Goal: Information Seeking & Learning: Learn about a topic

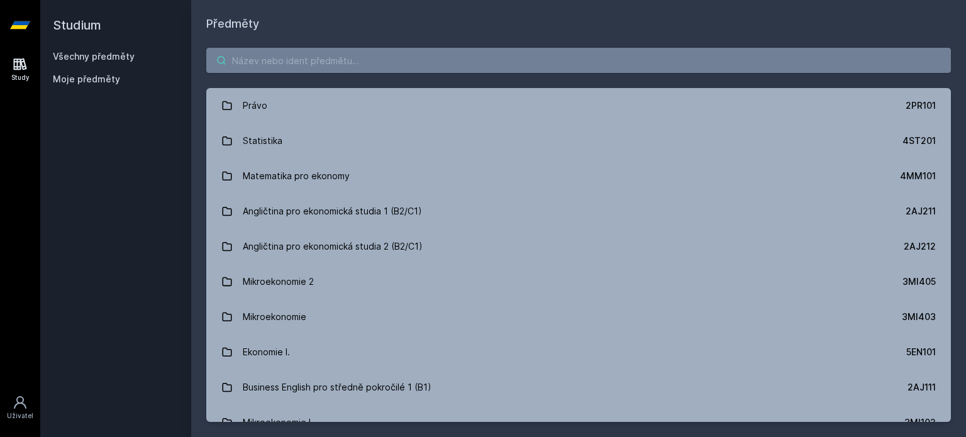
click at [311, 50] on input "search" at bounding box center [578, 60] width 744 height 25
click at [315, 55] on input "search" at bounding box center [578, 60] width 744 height 25
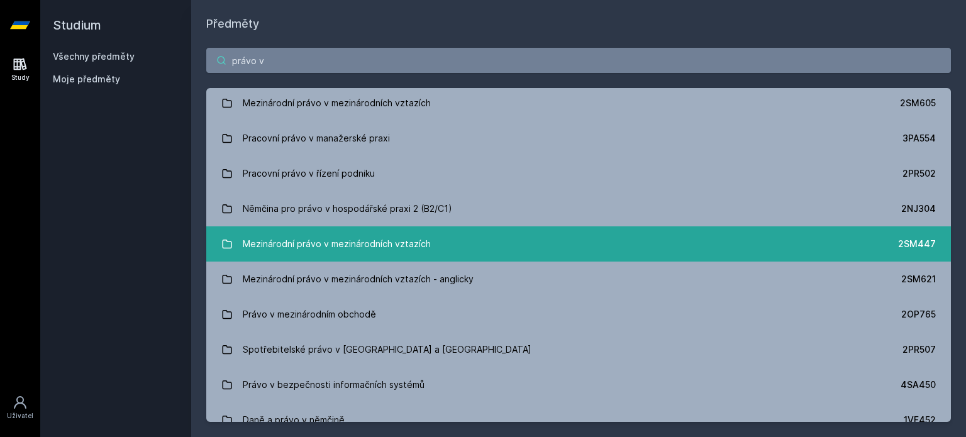
scroll to position [158, 0]
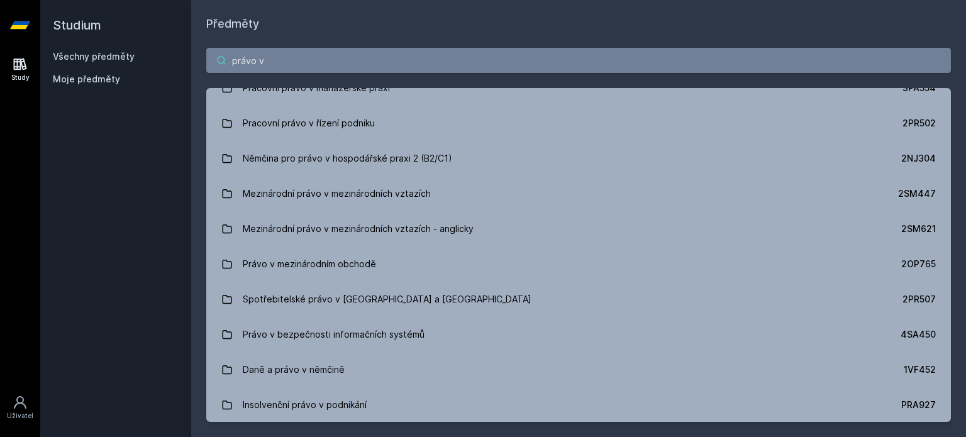
click at [369, 67] on input "právo v" at bounding box center [578, 60] width 744 height 25
click at [369, 66] on input "právo v" at bounding box center [578, 60] width 744 height 25
click at [369, 65] on input "právo v" at bounding box center [578, 60] width 744 height 25
click at [369, 63] on input "právo v" at bounding box center [578, 60] width 744 height 25
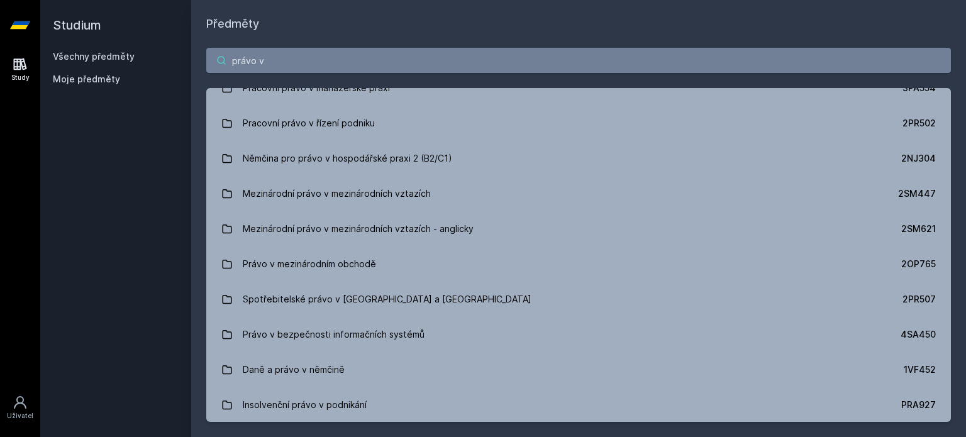
click at [369, 63] on input "právo v" at bounding box center [578, 60] width 744 height 25
paste input "Právo počítačové a informačních a komunikačních technologií"
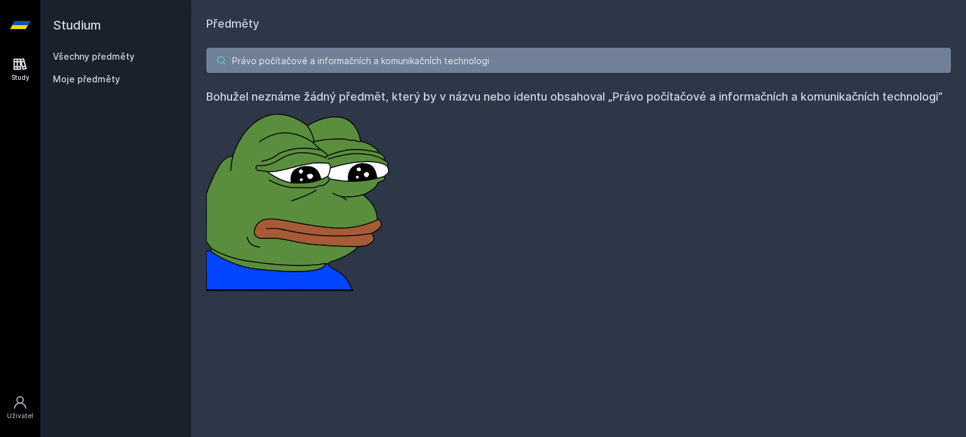
click at [417, 55] on input "Právo počítačové a informačních a komunikačních technologi" at bounding box center [578, 60] width 744 height 25
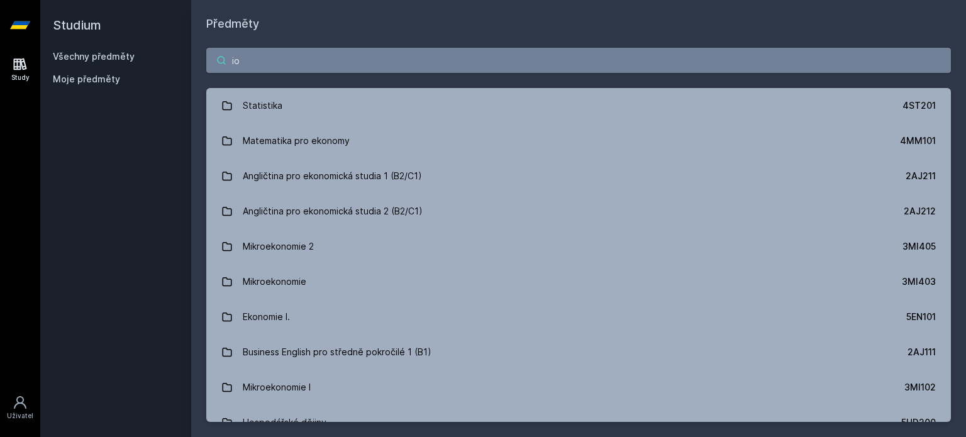
type input "i"
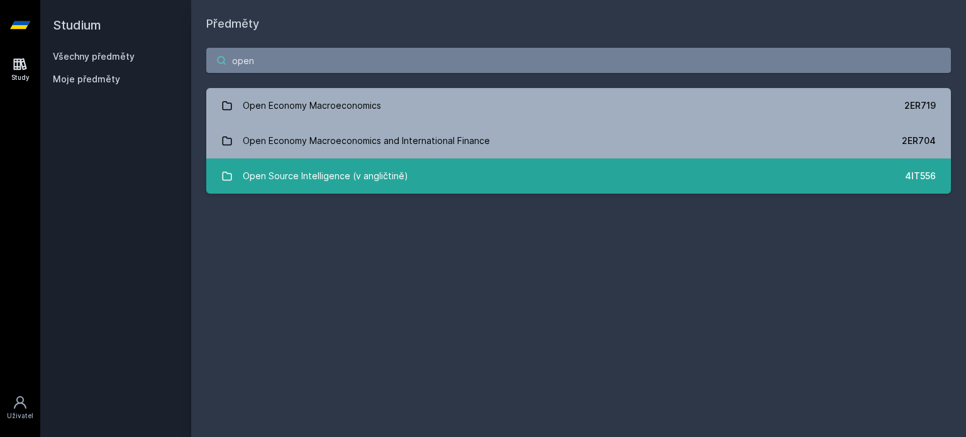
type input "open"
click at [347, 180] on div "Open Source Intelligence (v angličtině)" at bounding box center [325, 175] width 165 height 25
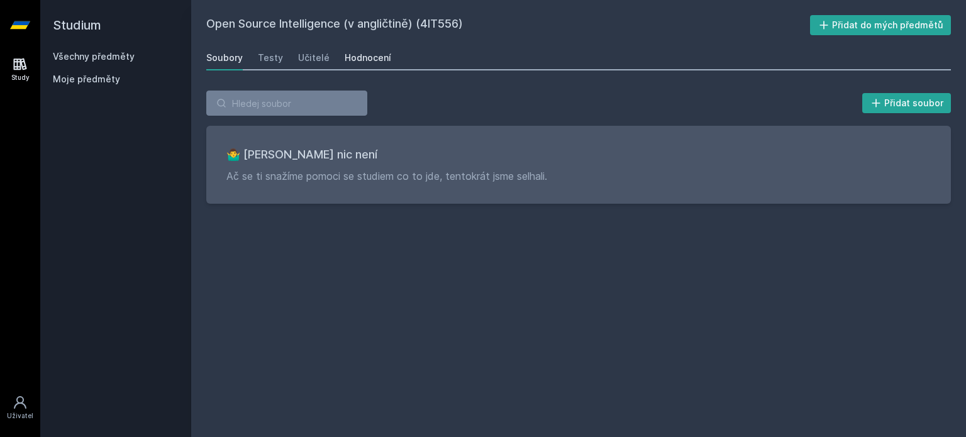
click at [353, 63] on div "Hodnocení" at bounding box center [367, 58] width 47 height 13
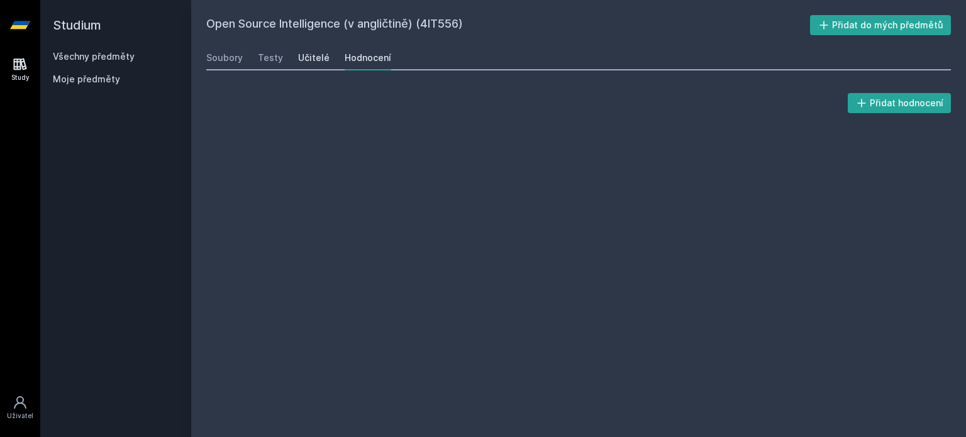
click at [307, 58] on div "Učitelé" at bounding box center [313, 58] width 31 height 13
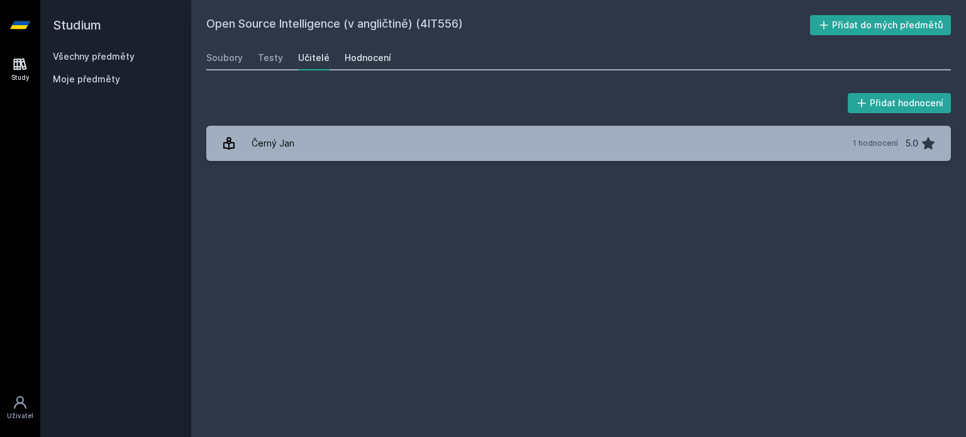
click at [360, 62] on div "Hodnocení" at bounding box center [367, 58] width 47 height 13
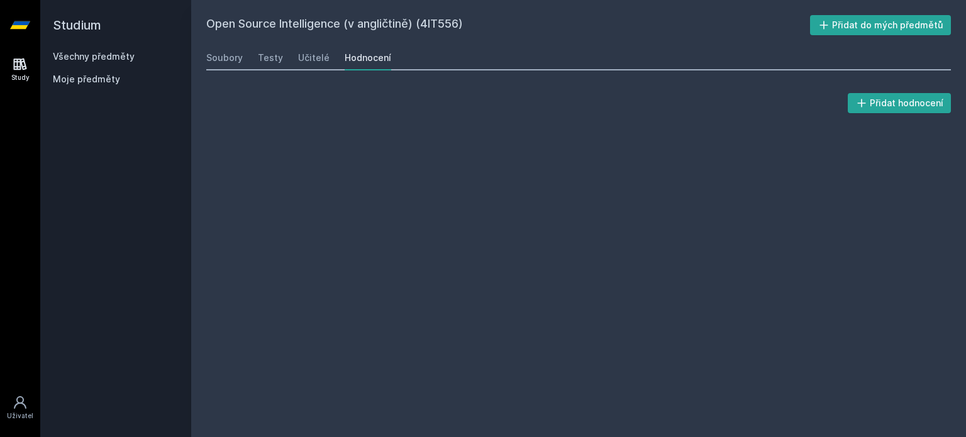
click at [327, 63] on div "Soubory Testy Učitelé Hodnocení" at bounding box center [578, 57] width 744 height 25
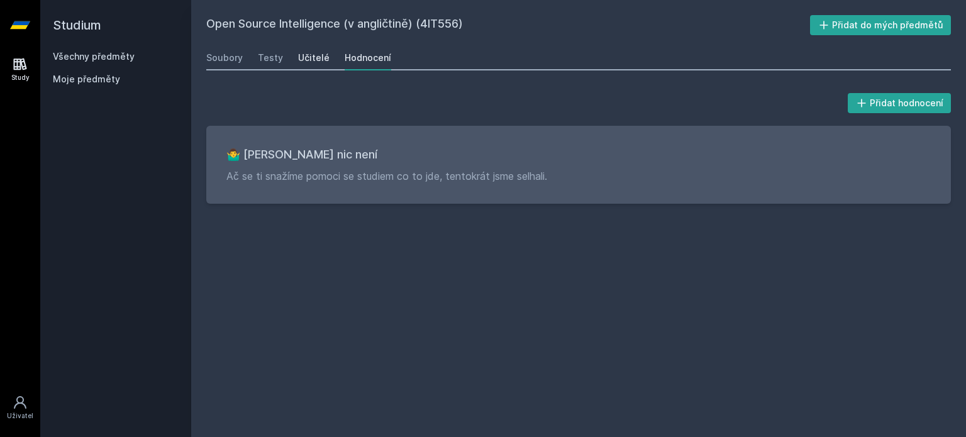
click at [321, 60] on div "Učitelé" at bounding box center [313, 58] width 31 height 13
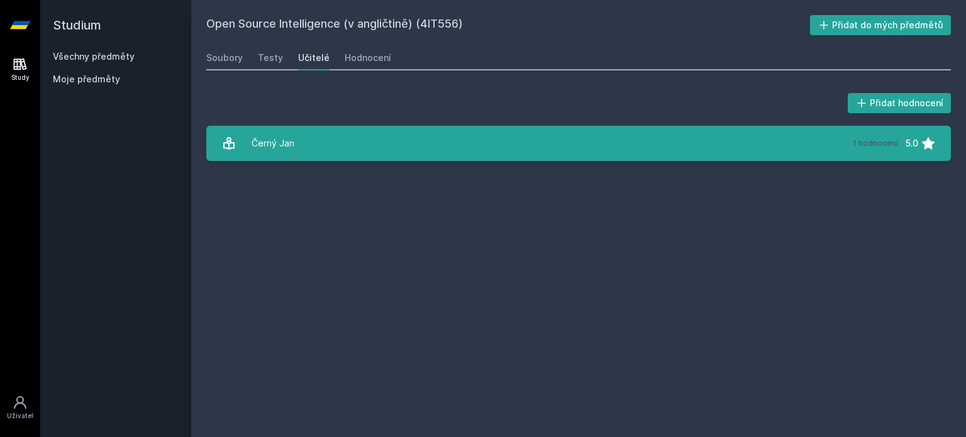
click at [329, 150] on link "Černý [DATE] hodnocení 5.0" at bounding box center [578, 143] width 744 height 35
